Goal: Find specific page/section: Find specific page/section

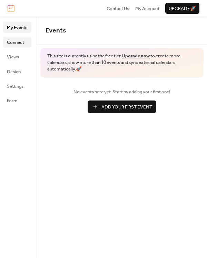
click at [25, 45] on link "Connect" at bounding box center [17, 42] width 29 height 11
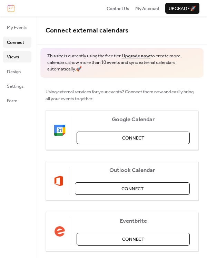
click at [20, 54] on link "Views" at bounding box center [17, 56] width 29 height 11
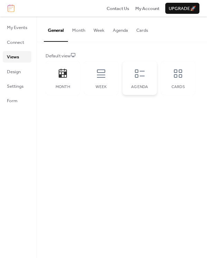
click at [136, 80] on div "Agenda" at bounding box center [140, 78] width 35 height 34
click at [16, 99] on span "Form" at bounding box center [12, 100] width 11 height 7
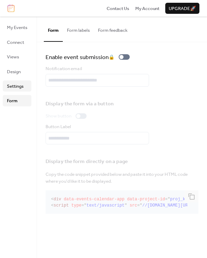
click at [13, 85] on span "Settings" at bounding box center [15, 86] width 17 height 7
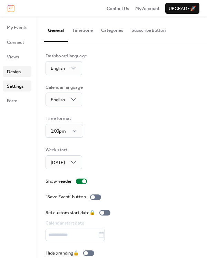
click at [17, 72] on span "Design" at bounding box center [14, 71] width 14 height 7
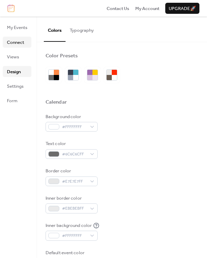
drag, startPoint x: 19, startPoint y: 46, endPoint x: 17, endPoint y: 51, distance: 5.8
click at [19, 46] on span "Connect" at bounding box center [15, 42] width 17 height 7
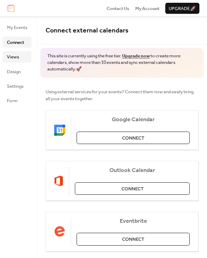
click at [16, 56] on span "Views" at bounding box center [13, 57] width 12 height 7
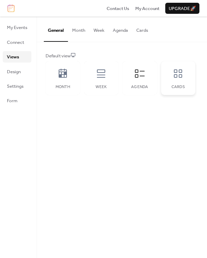
click at [169, 72] on div "Cards" at bounding box center [178, 78] width 35 height 34
click at [140, 31] on button "Cards" at bounding box center [142, 29] width 20 height 24
